Goal: Task Accomplishment & Management: Manage account settings

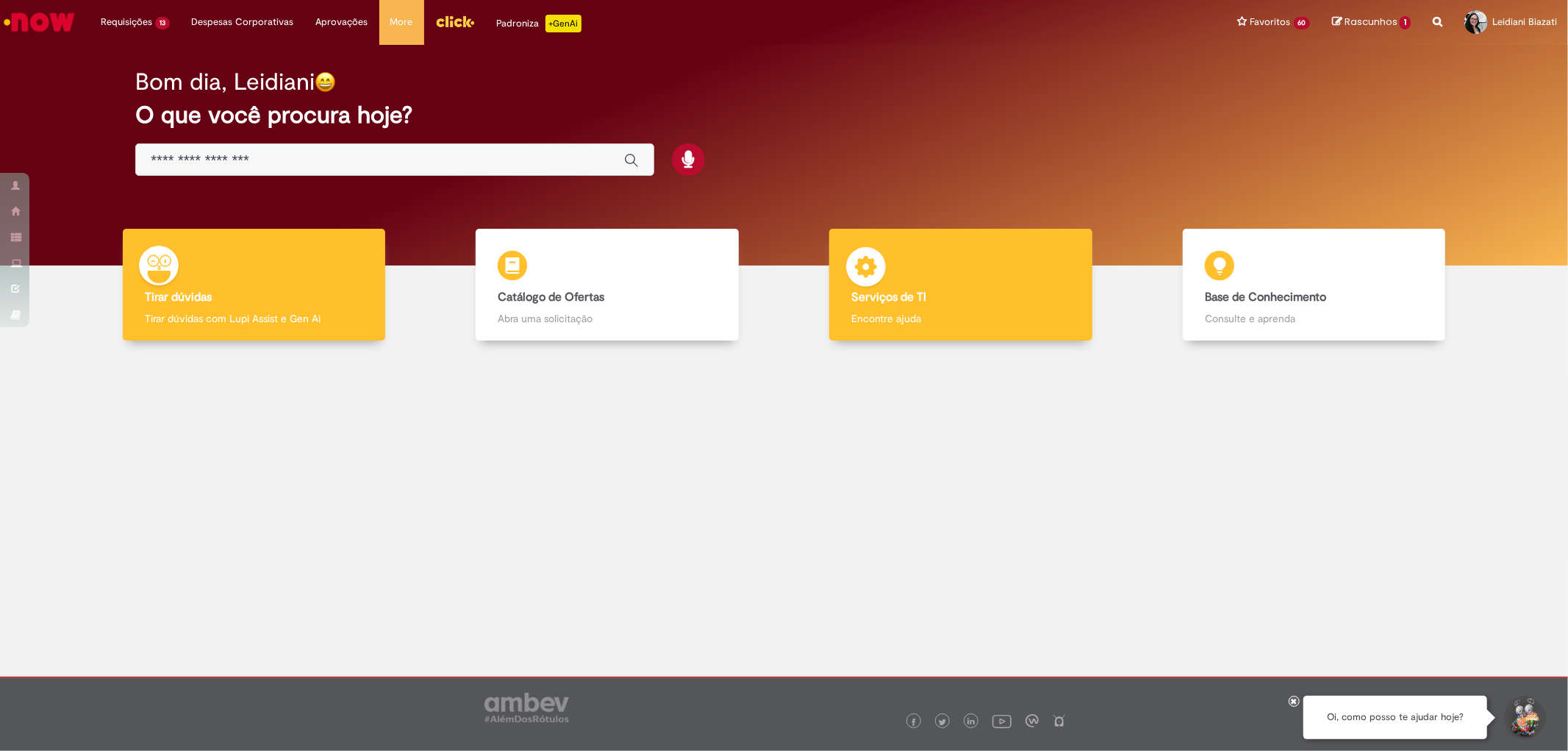
click at [890, 295] on b "Serviços de TI" at bounding box center [889, 297] width 75 height 14
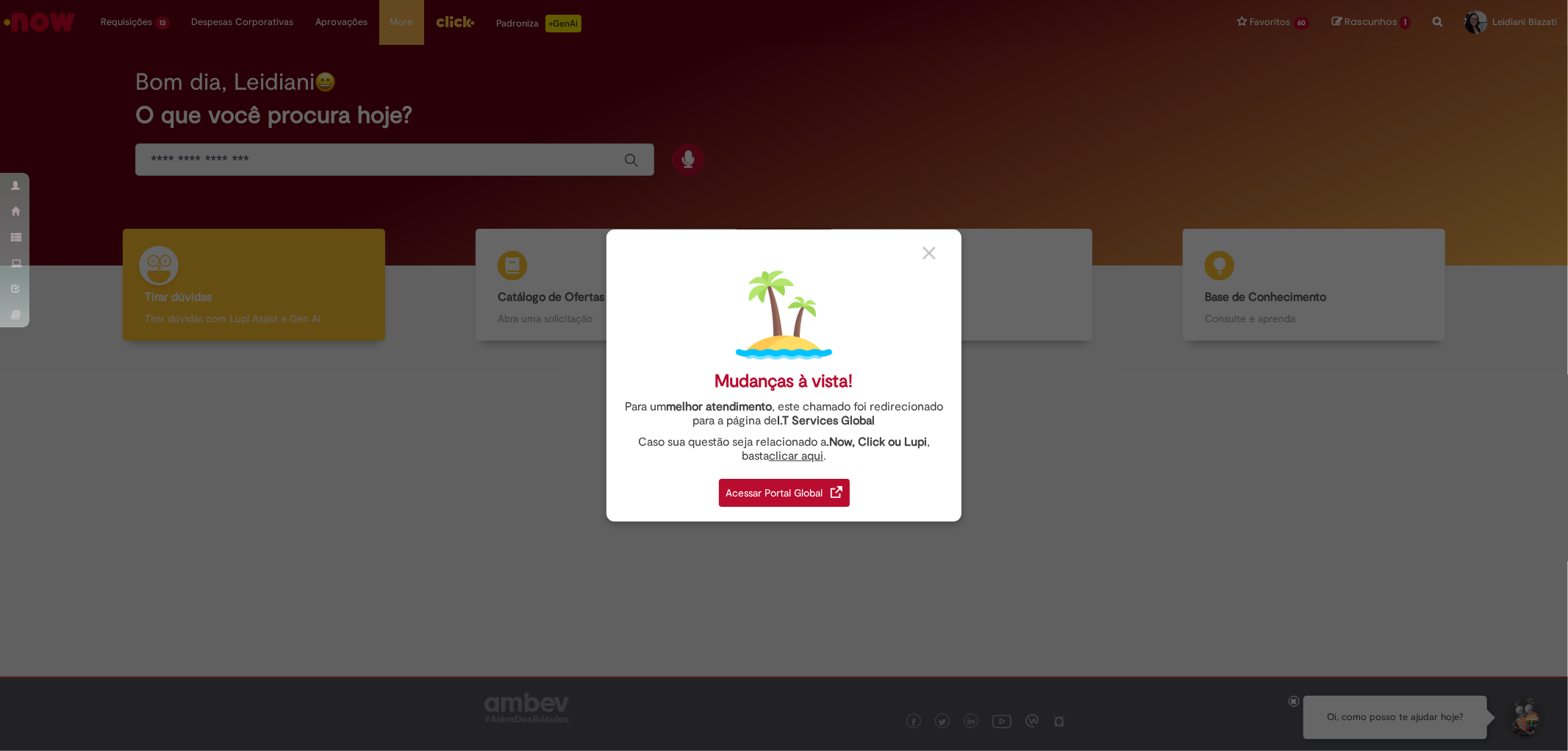
click at [744, 494] on div "Acessar Portal Global" at bounding box center [784, 492] width 131 height 28
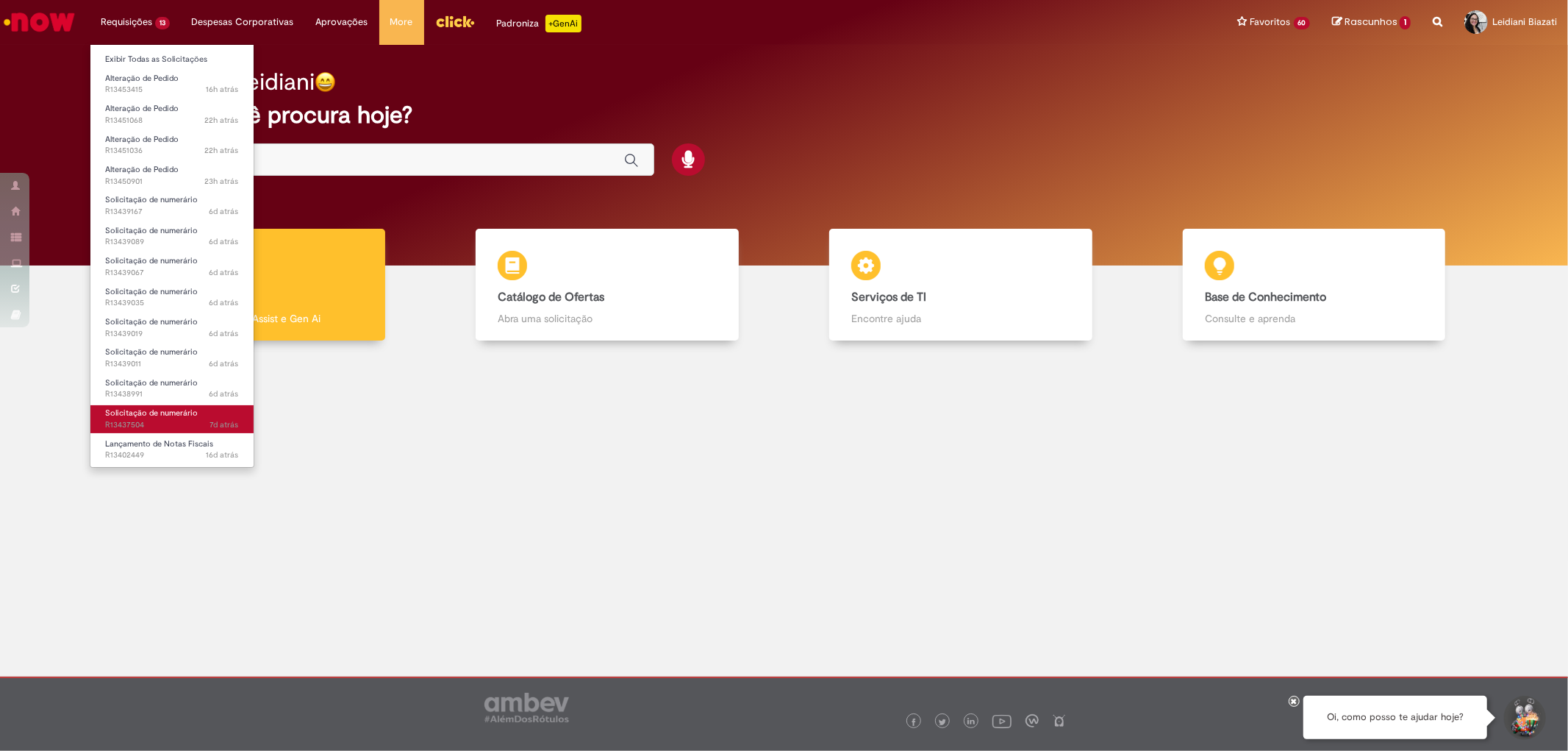
click at [167, 423] on span "7d atrás 7 dias atrás R13437504" at bounding box center [171, 425] width 134 height 12
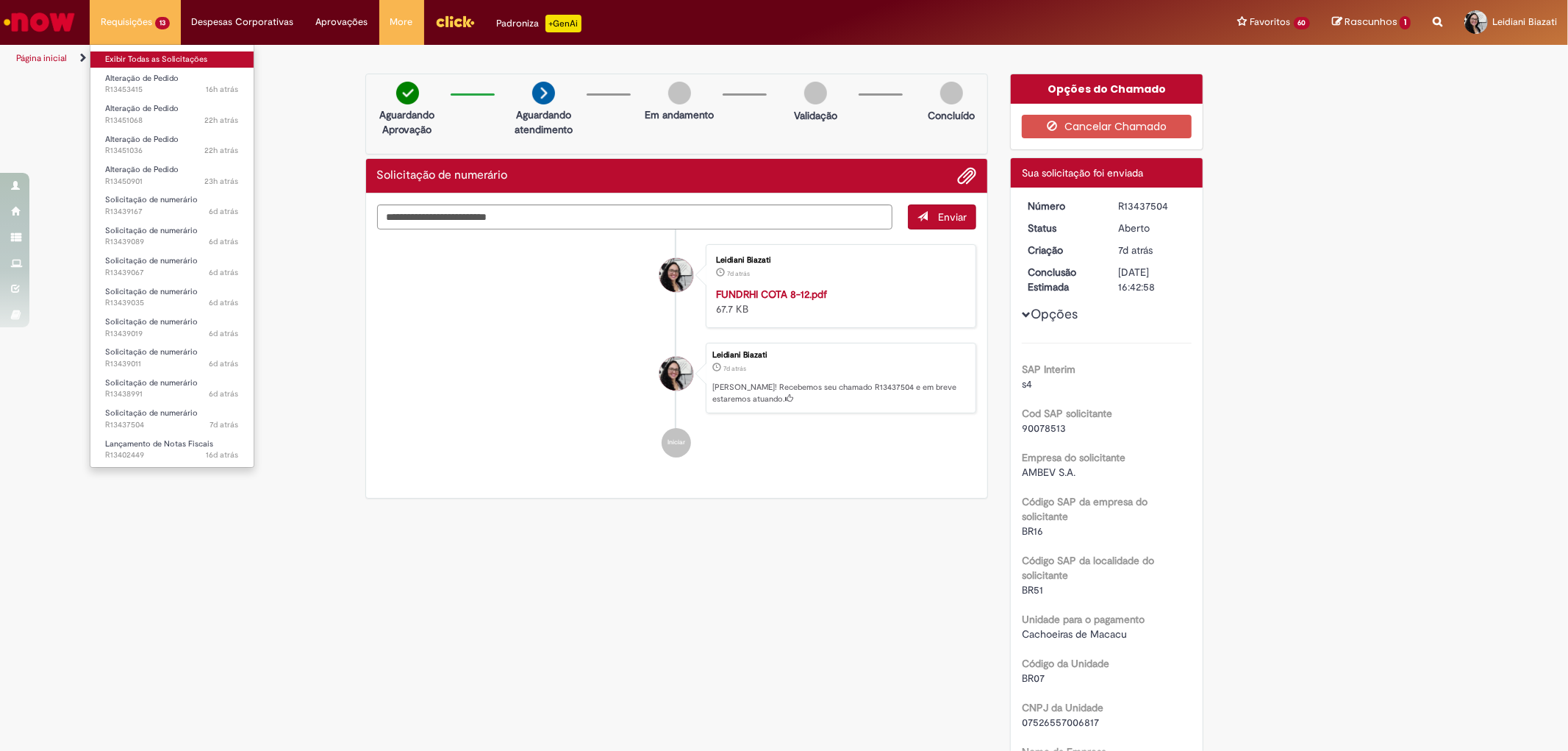
click at [130, 60] on link "Exibir Todas as Solicitações" at bounding box center [172, 59] width 163 height 16
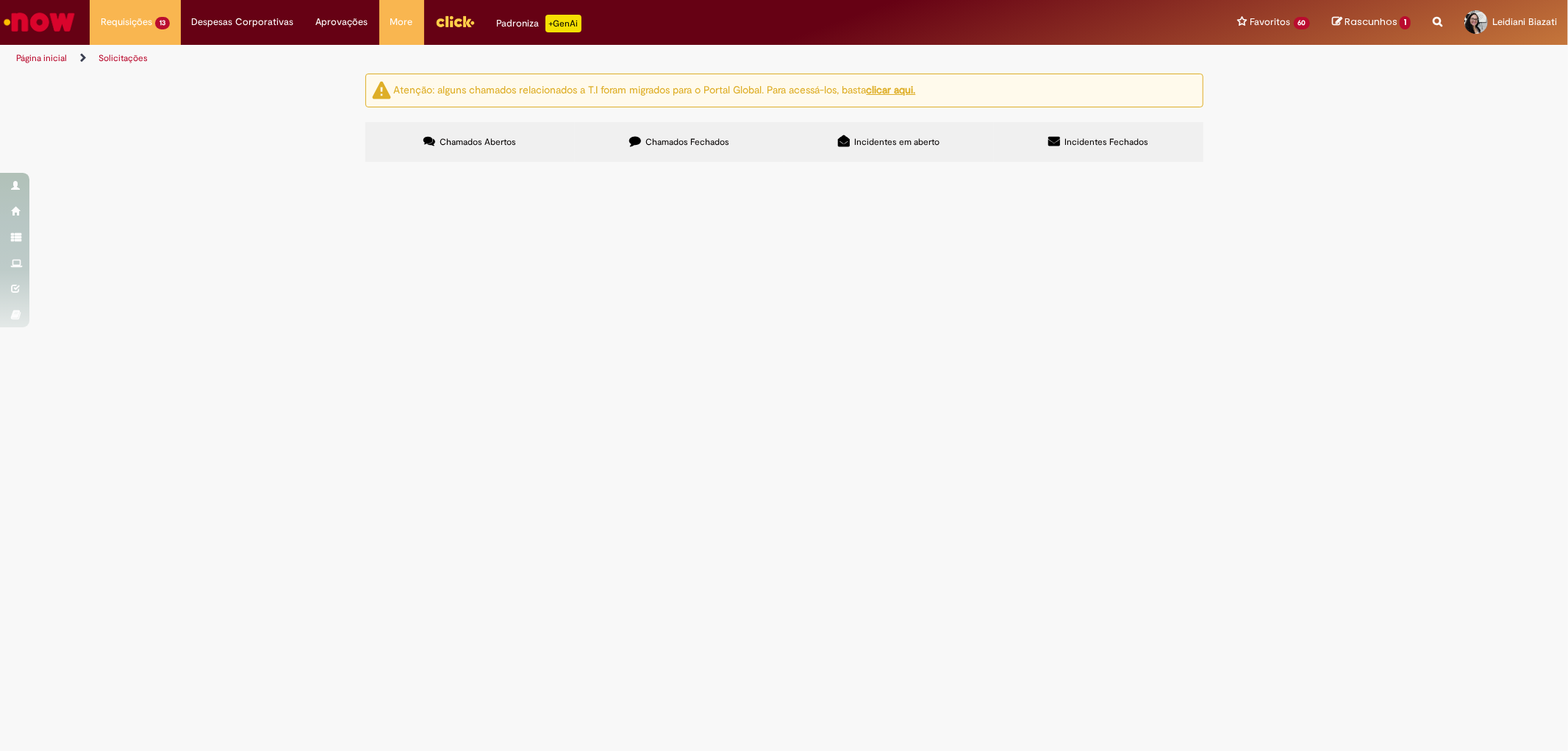
click at [0, 0] on span "Em Validação" at bounding box center [0, 0] width 0 height 0
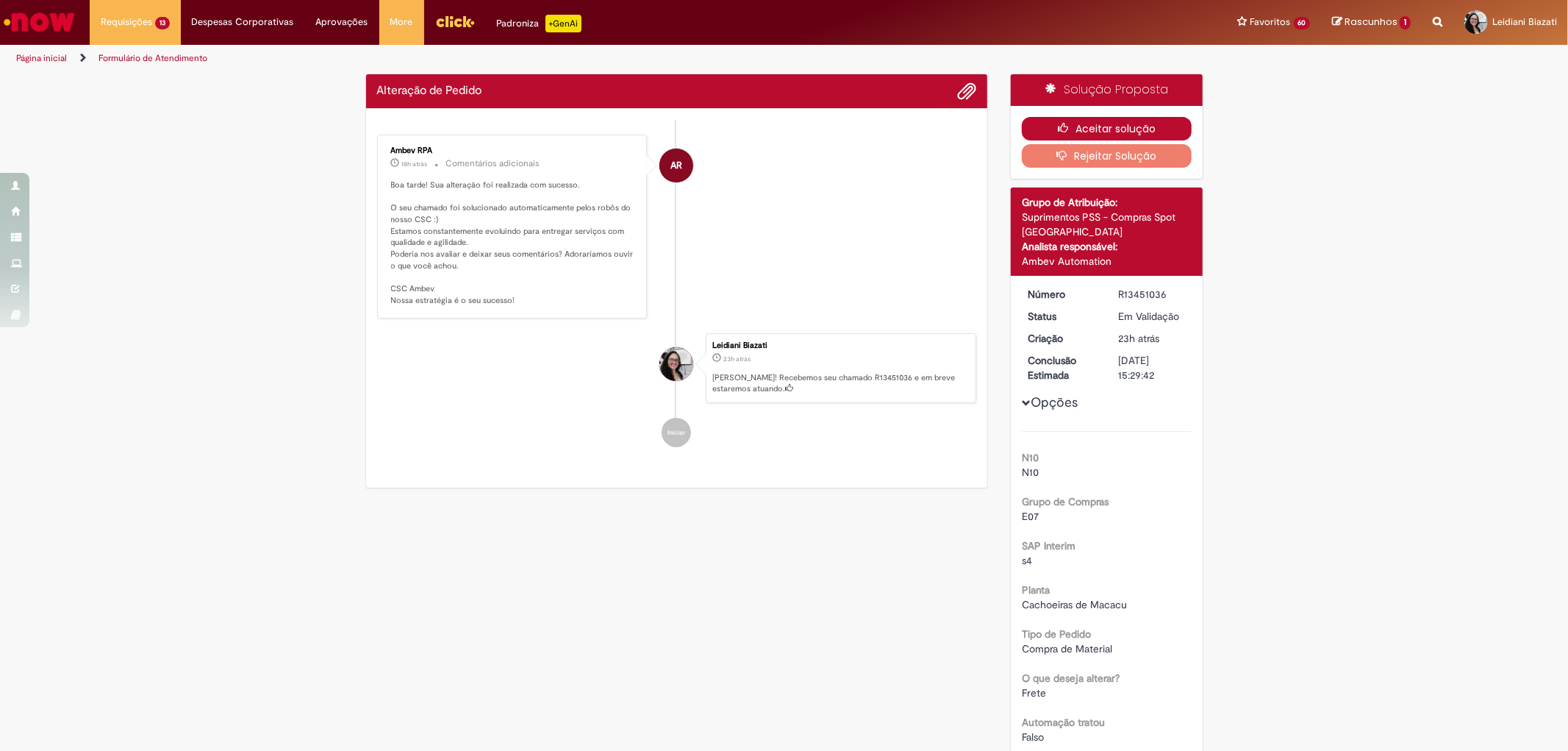
click at [1140, 127] on button "Aceitar solução" at bounding box center [1106, 128] width 170 height 23
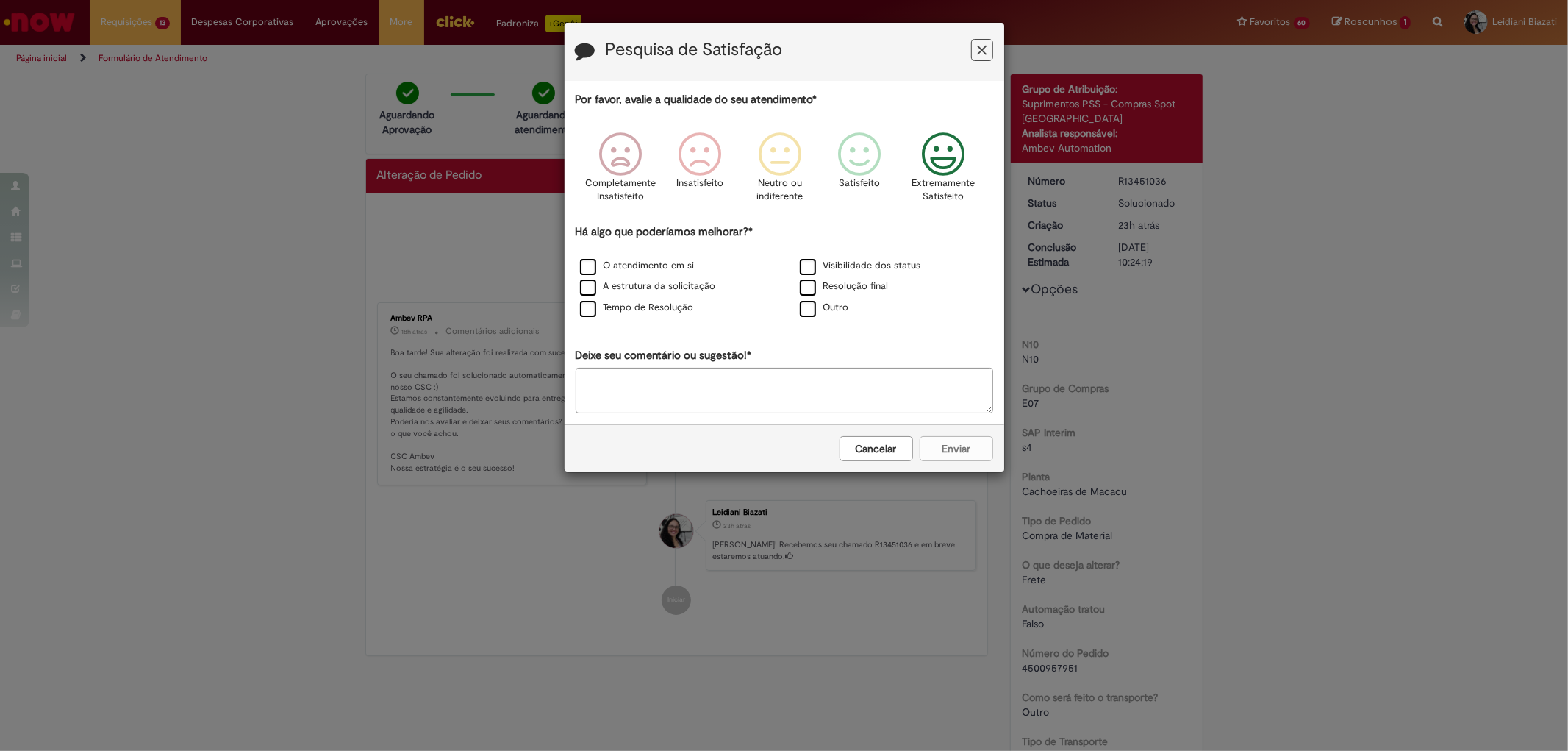
click at [917, 157] on icon "Feedback" at bounding box center [942, 154] width 55 height 44
click at [586, 273] on label "O atendimento em si" at bounding box center [637, 265] width 115 height 14
click at [593, 289] on label "A estrutura da solicitação" at bounding box center [648, 286] width 136 height 14
click at [593, 311] on label "Tempo de Resolução" at bounding box center [637, 307] width 114 height 14
click at [961, 452] on button "Enviar" at bounding box center [957, 448] width 74 height 25
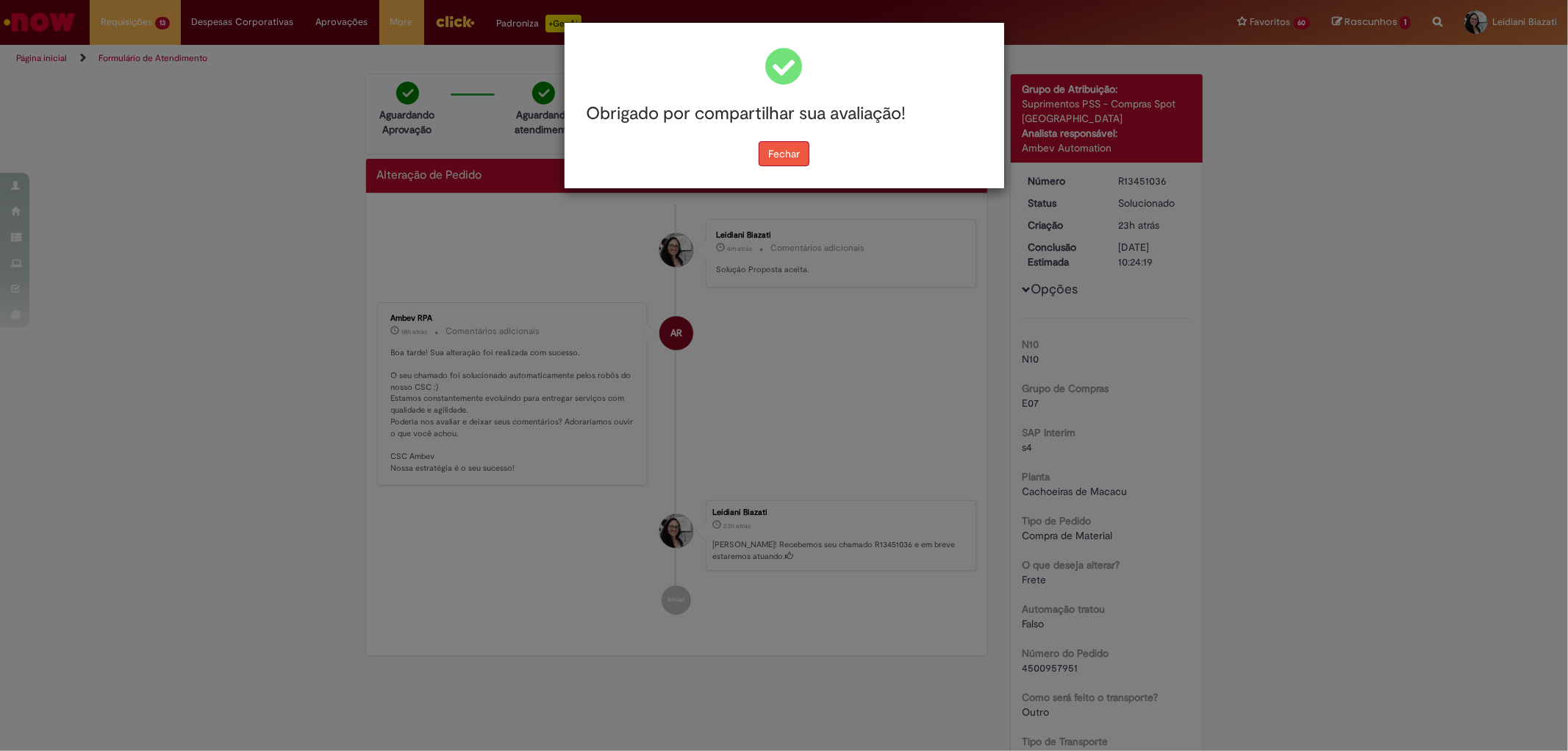
click at [788, 162] on button "Fechar" at bounding box center [784, 153] width 50 height 25
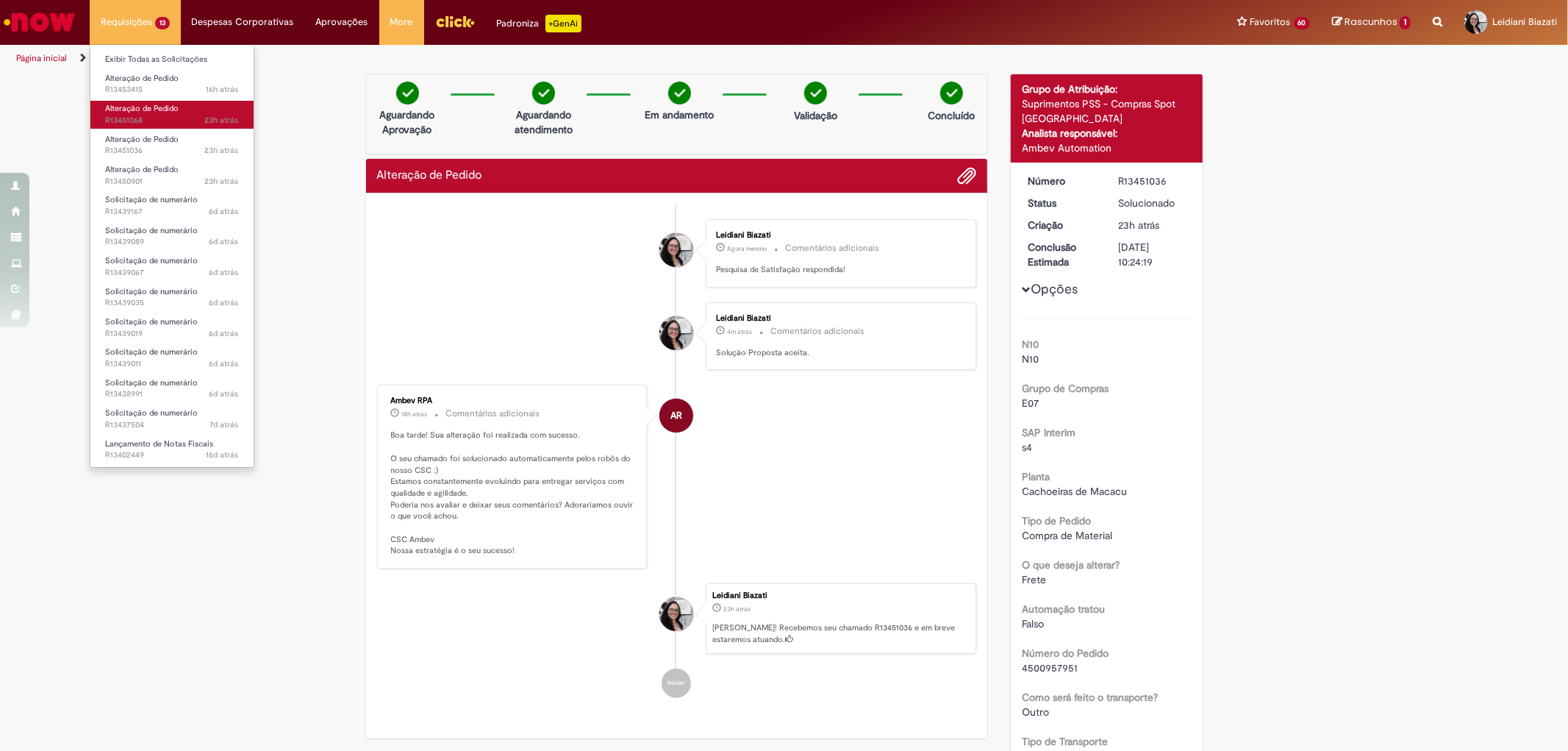
click at [164, 121] on span "23h atrás 23 horas atrás R13451068" at bounding box center [171, 120] width 134 height 12
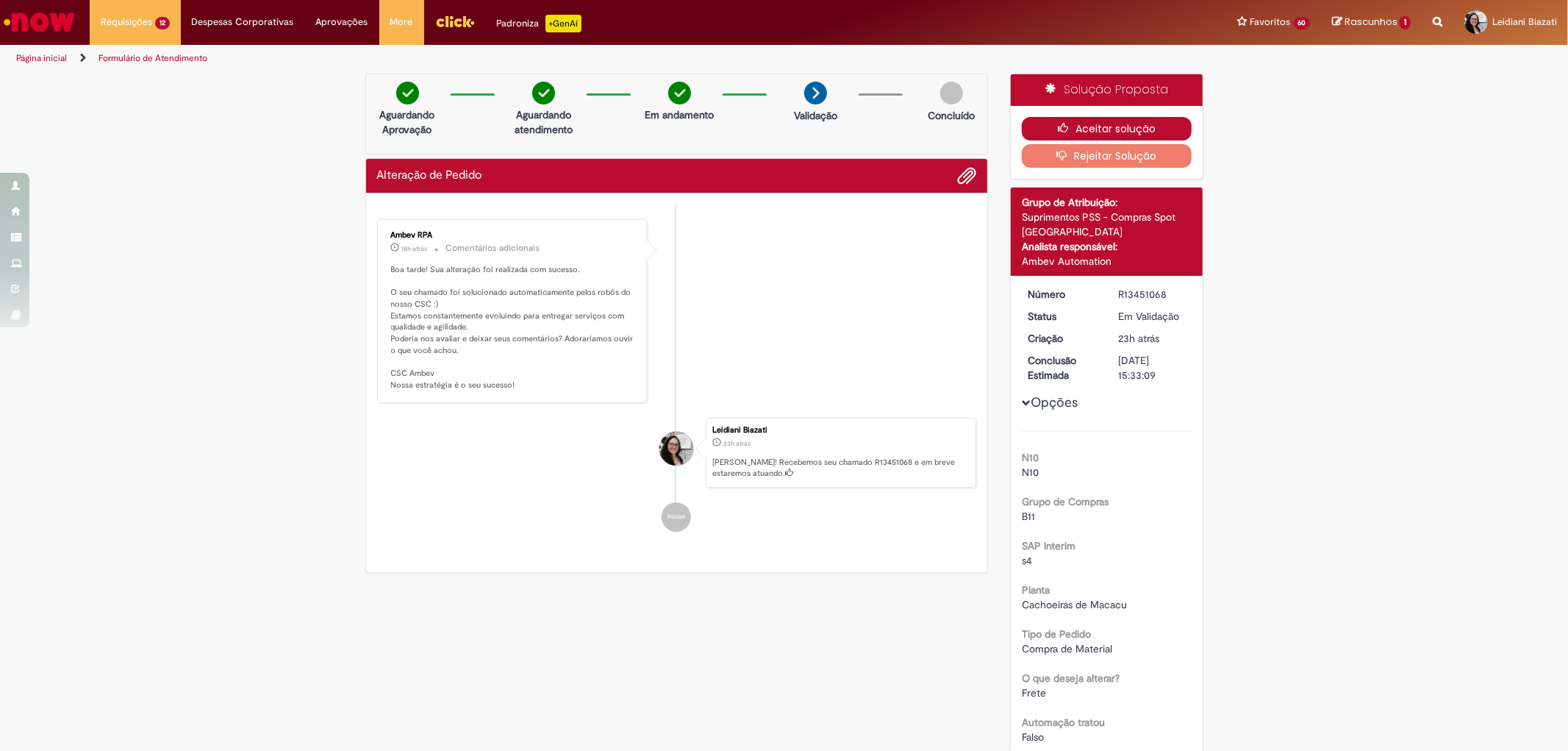
click at [1098, 131] on button "Aceitar solução" at bounding box center [1106, 128] width 170 height 23
